Goal: Information Seeking & Learning: Learn about a topic

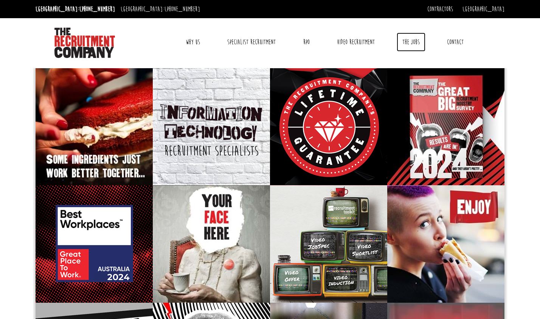
click at [414, 44] on link "The Jobs" at bounding box center [411, 42] width 29 height 19
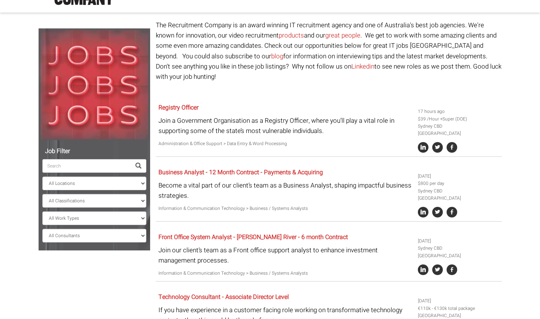
scroll to position [54, 0]
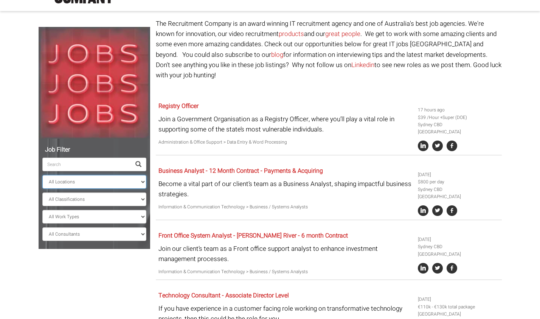
click at [120, 183] on select "All Locations [GEOGRAPHIC_DATA] [GEOGRAPHIC_DATA] [GEOGRAPHIC_DATA] [GEOGRAPHIC…" at bounding box center [94, 182] width 104 height 14
select select "[GEOGRAPHIC_DATA]"
click at [42, 175] on select "All Locations [GEOGRAPHIC_DATA] [GEOGRAPHIC_DATA] [GEOGRAPHIC_DATA] [GEOGRAPHIC…" at bounding box center [94, 182] width 104 height 14
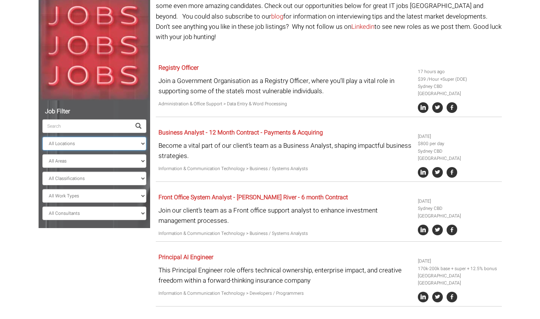
scroll to position [94, 0]
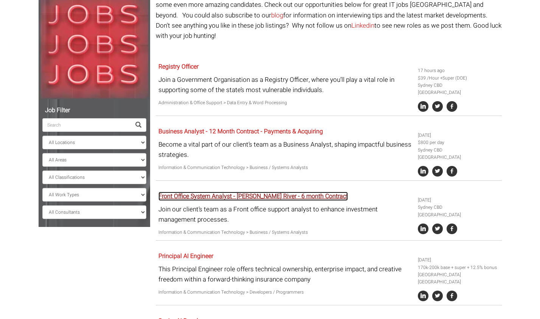
click at [271, 191] on link "Front Office System Analyst - [PERSON_NAME] River - 6 month Contract" at bounding box center [254, 195] width 190 height 9
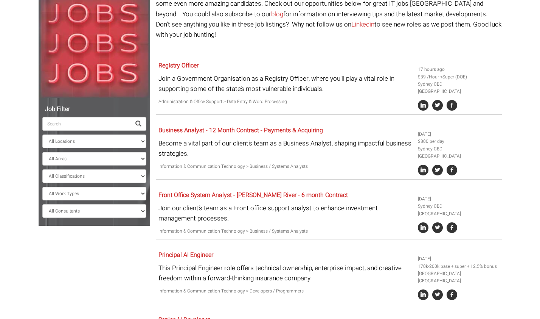
scroll to position [0, 0]
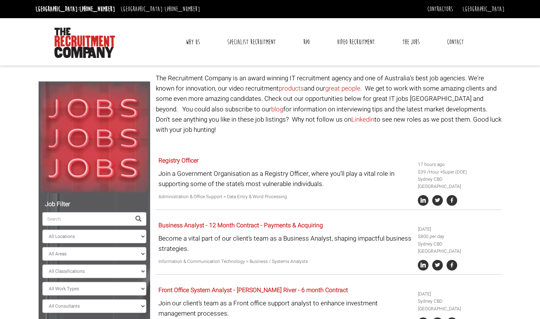
click at [88, 218] on input "search" at bounding box center [86, 219] width 89 height 14
paste input "Functional Business Analyst"
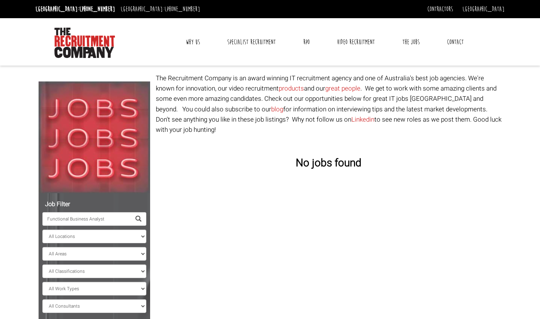
type input "Functional Business Analyst"
drag, startPoint x: 111, startPoint y: 221, endPoint x: 16, endPoint y: 217, distance: 95.4
click at [16, 217] on body "[GEOGRAPHIC_DATA]: [PHONE_NUMBER] [GEOGRAPHIC_DATA]: [PHONE_NUMBER] Contractors…" at bounding box center [270, 184] width 540 height 369
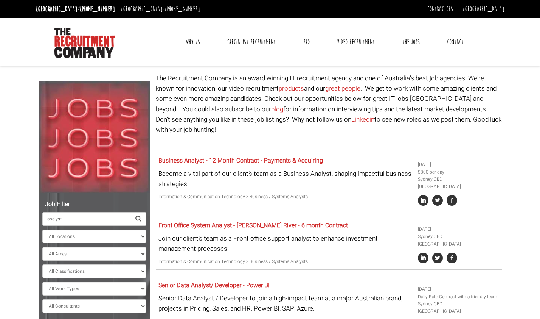
type input "analyst"
